Goal: Navigation & Orientation: Find specific page/section

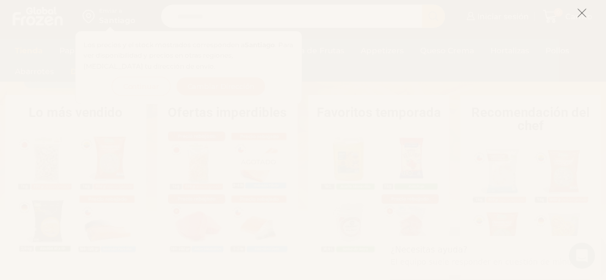
scroll to position [226, 0]
click at [580, 15] on icon at bounding box center [582, 13] width 10 height 10
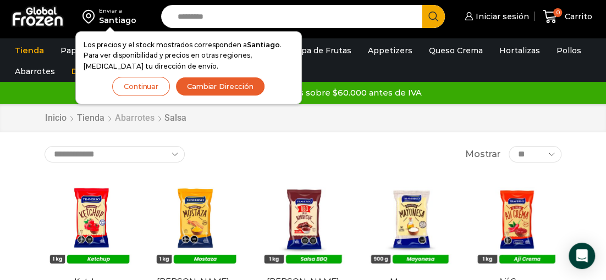
click at [134, 117] on link "Abarrotes" at bounding box center [134, 118] width 41 height 13
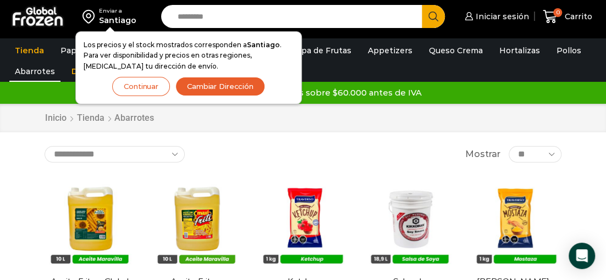
select select "**"
click option "**" at bounding box center [0, 0] width 0 height 0
click at [470, 73] on ul "Tienda Papas Fritas Papas Bastón Papas Especiales Camarones Camarones Crudos Pe…" at bounding box center [303, 61] width 593 height 42
click at [129, 87] on button "Continuar" at bounding box center [141, 86] width 58 height 19
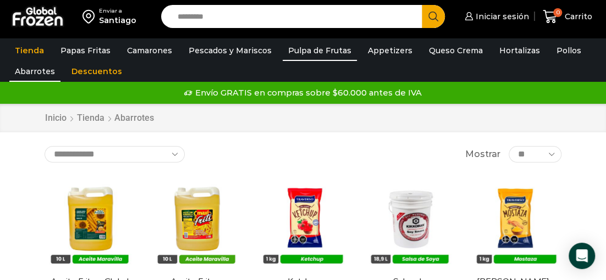
click at [307, 51] on link "Pulpa de Frutas" at bounding box center [320, 50] width 74 height 21
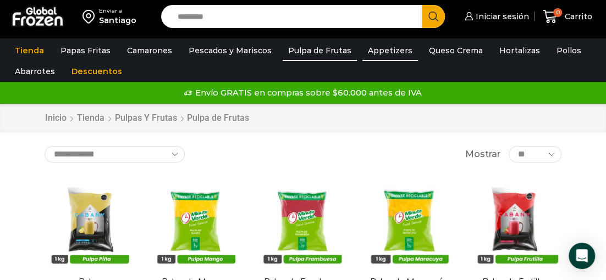
click at [377, 53] on link "Appetizers" at bounding box center [390, 50] width 56 height 21
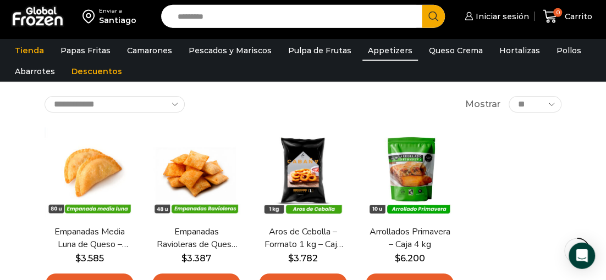
scroll to position [113, 0]
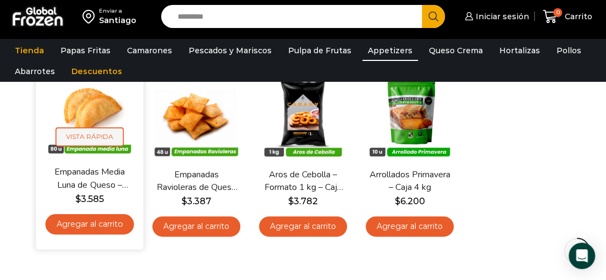
click at [80, 141] on span "Vista Rápida" at bounding box center [90, 137] width 68 height 19
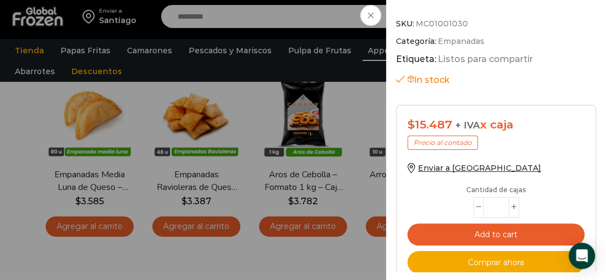
scroll to position [470, 0]
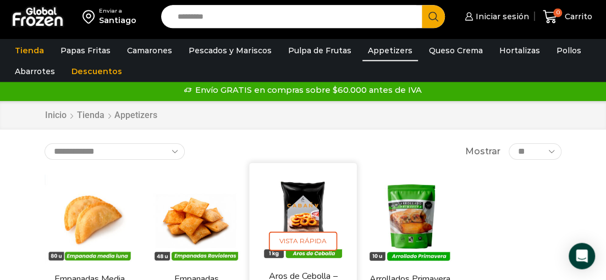
scroll to position [0, 0]
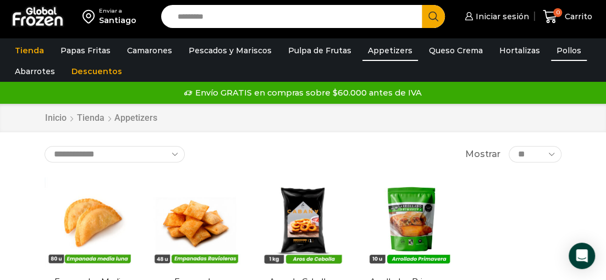
click at [551, 51] on link "Pollos" at bounding box center [569, 50] width 36 height 21
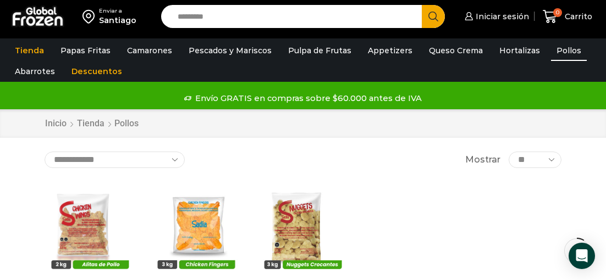
scroll to position [113, 0]
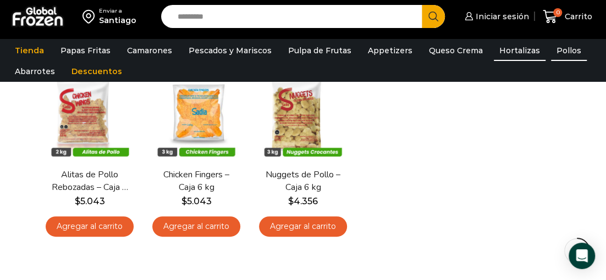
click at [509, 54] on link "Hortalizas" at bounding box center [520, 50] width 52 height 21
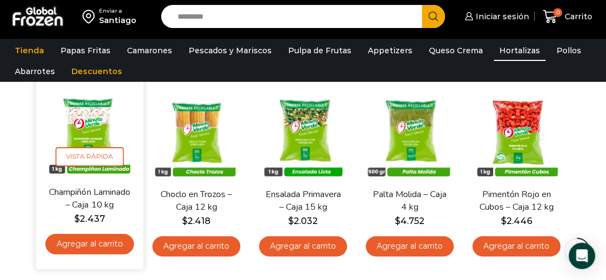
scroll to position [169, 0]
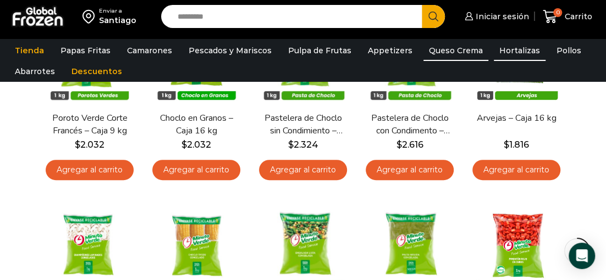
click at [428, 51] on link "Queso Crema" at bounding box center [455, 50] width 65 height 21
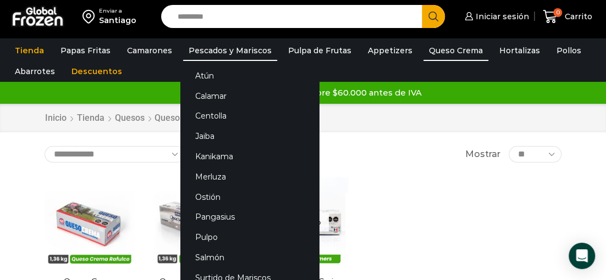
click at [233, 52] on link "Pescados y Mariscos" at bounding box center [230, 50] width 94 height 21
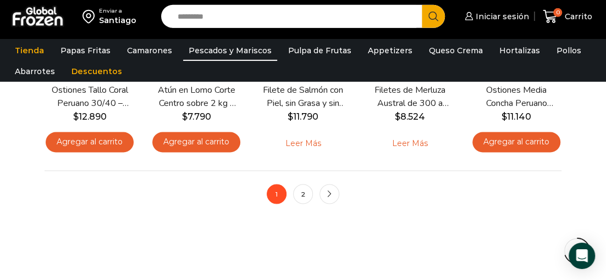
scroll to position [792, 0]
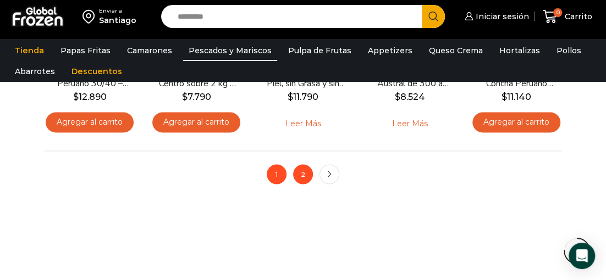
click at [305, 174] on link "2" at bounding box center [303, 174] width 20 height 20
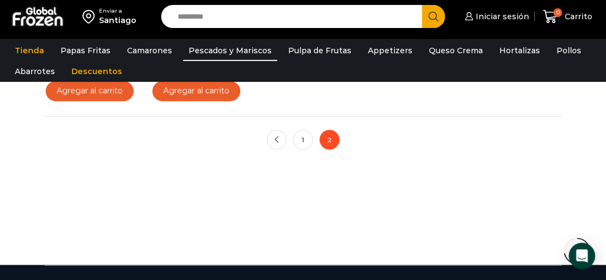
scroll to position [848, 0]
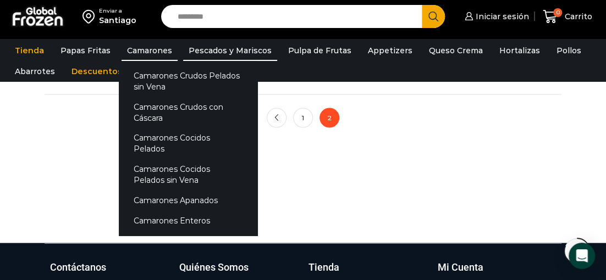
click at [138, 51] on link "Camarones" at bounding box center [150, 50] width 56 height 21
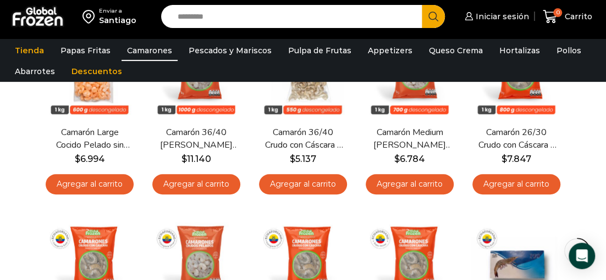
scroll to position [339, 0]
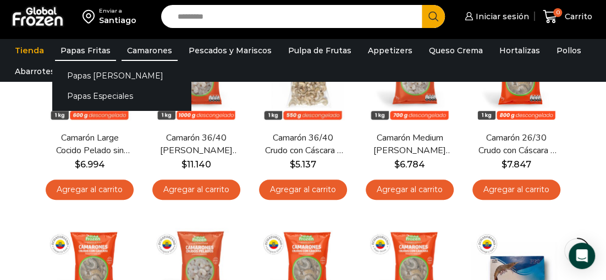
click at [75, 55] on link "Papas Fritas" at bounding box center [85, 50] width 61 height 21
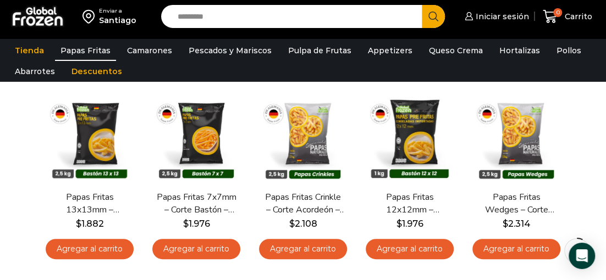
scroll to position [113, 0]
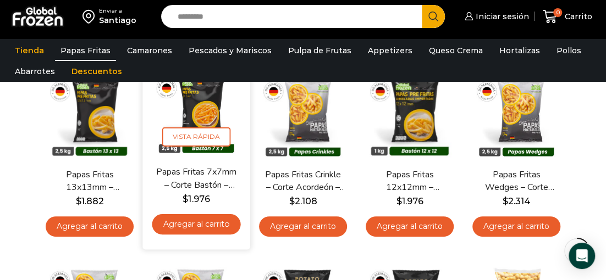
click at [194, 183] on link "Papas Fritas 7x7mm – Corte Bastón – Caja 10 kg" at bounding box center [197, 179] width 82 height 26
